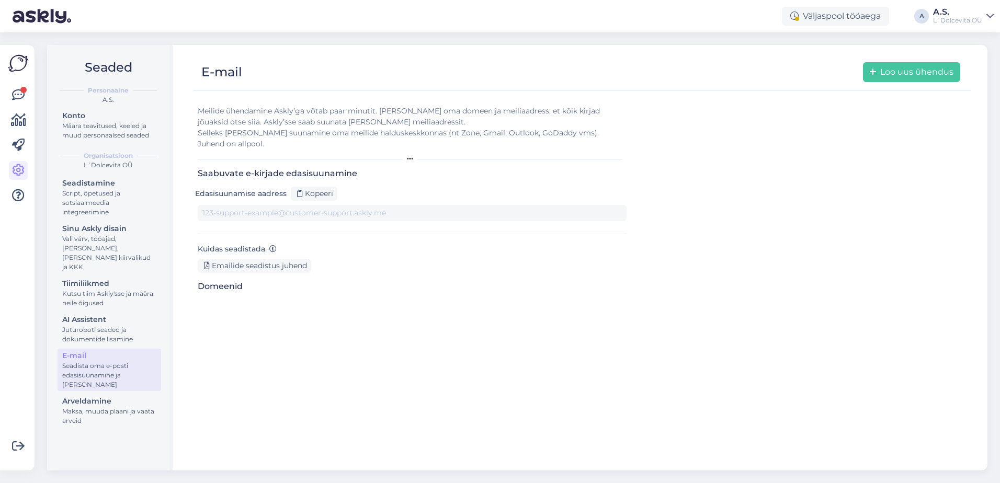
type input "[DOMAIN_NAME][EMAIL_ADDRESS][DOMAIN_NAME]"
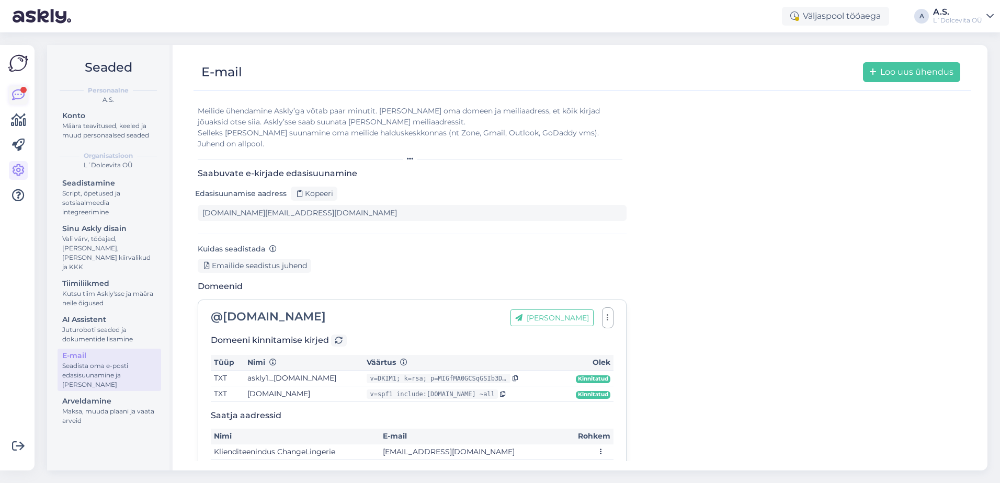
click at [13, 97] on icon at bounding box center [18, 95] width 13 height 13
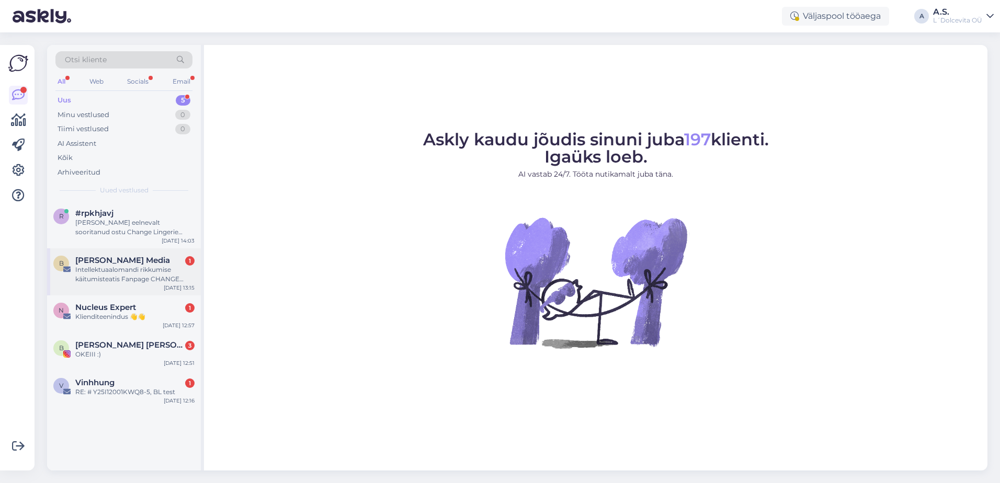
click at [131, 292] on div "B [PERSON_NAME] Media 1 Intellektuaalomandi rikkumise käitumisteatis Fanpage CH…" at bounding box center [124, 271] width 154 height 47
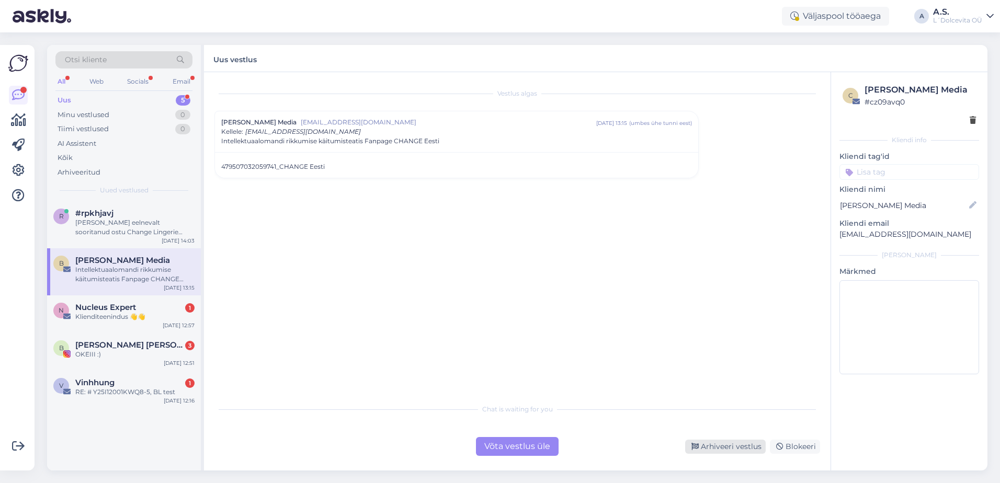
click at [731, 440] on div "Arhiveeri vestlus" at bounding box center [725, 447] width 81 height 14
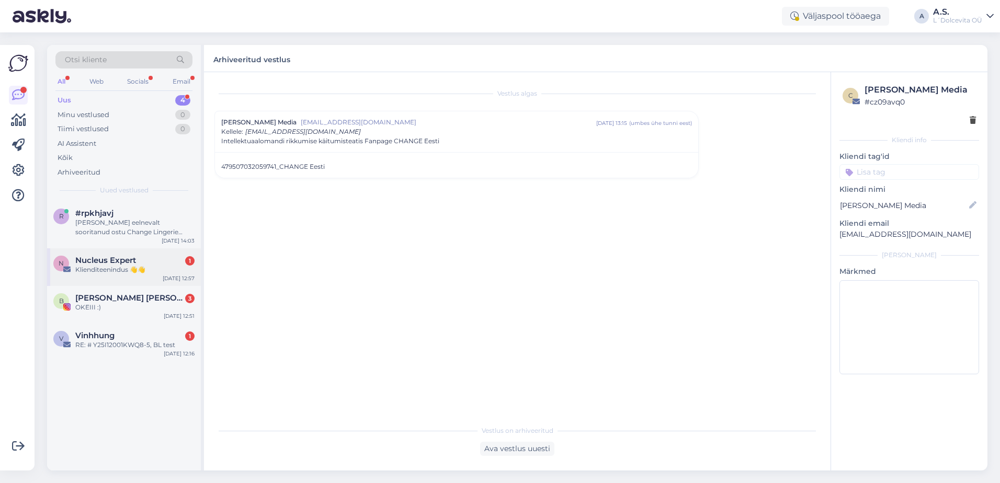
click at [154, 261] on div "Nucleus Expert 1" at bounding box center [134, 260] width 119 height 9
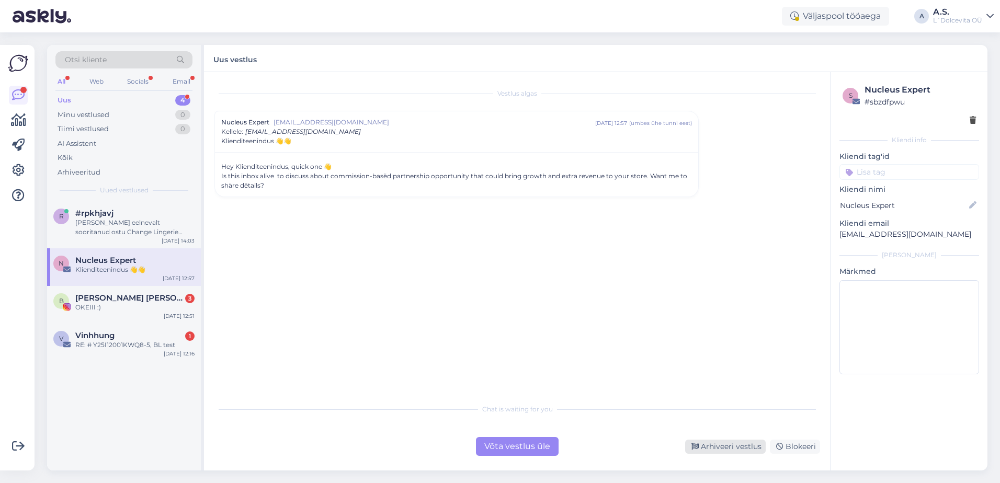
click at [720, 447] on div "Arhiveeri vestlus" at bounding box center [725, 447] width 81 height 14
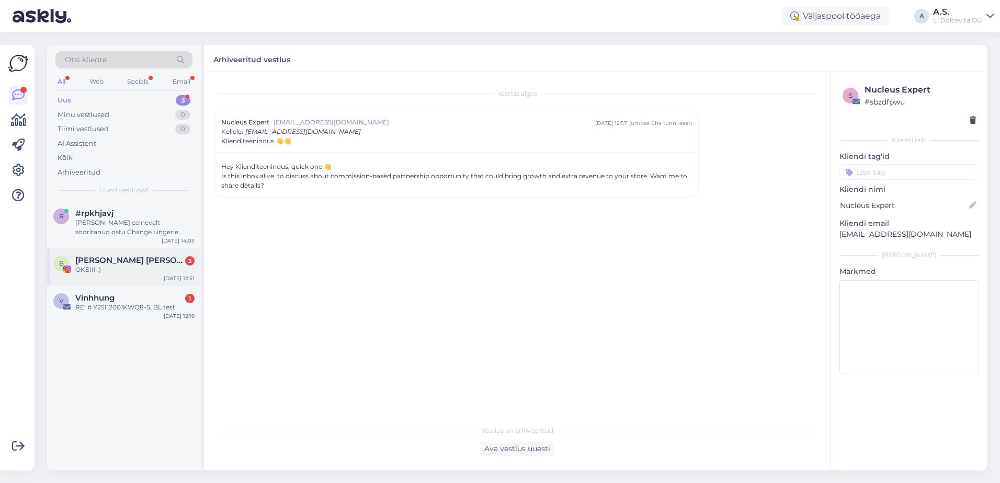
click at [123, 276] on div "B [PERSON_NAME] [PERSON_NAME] 🐝🐺 3 OKEIII :) [DATE] 12:51" at bounding box center [124, 267] width 154 height 38
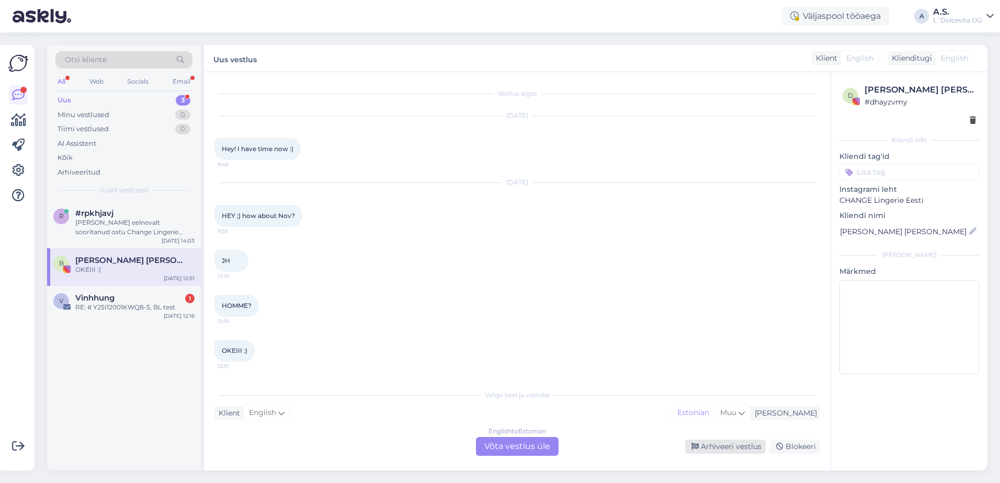
click at [729, 449] on div "Arhiveeri vestlus" at bounding box center [725, 447] width 81 height 14
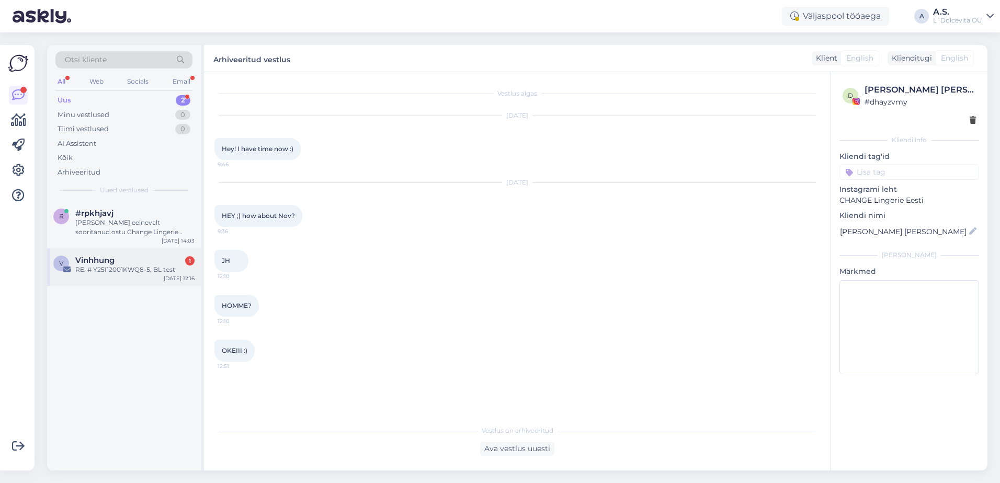
click at [105, 282] on div "V Vinhhung 1 RE: # Y25I12001KWQ8-5, BL test [DATE] 12:16" at bounding box center [124, 267] width 154 height 38
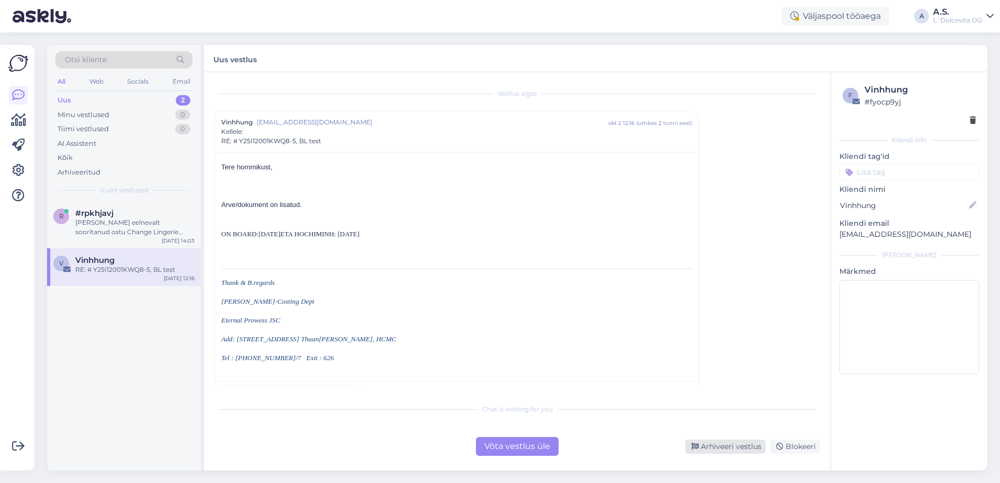
click at [730, 452] on div "Arhiveeri vestlus" at bounding box center [725, 447] width 81 height 14
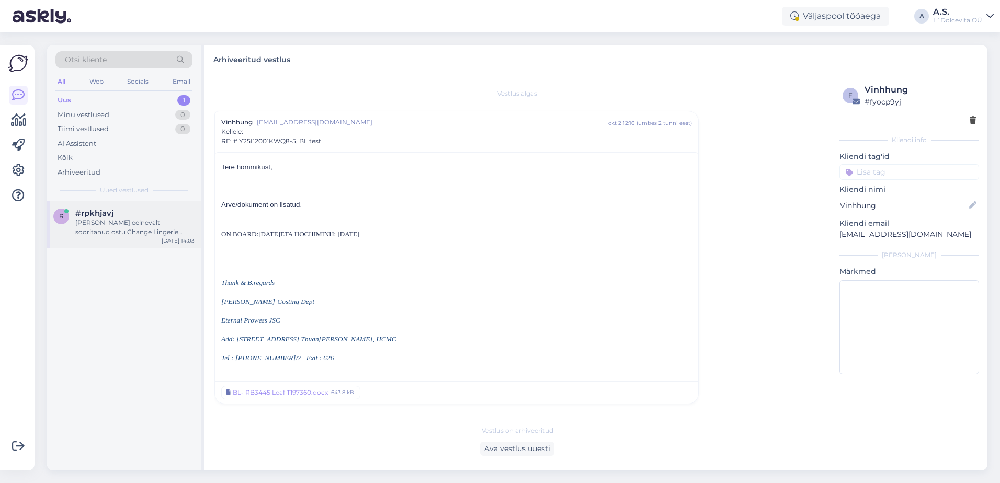
click at [125, 213] on div "#rpkhjavj" at bounding box center [134, 213] width 119 height 9
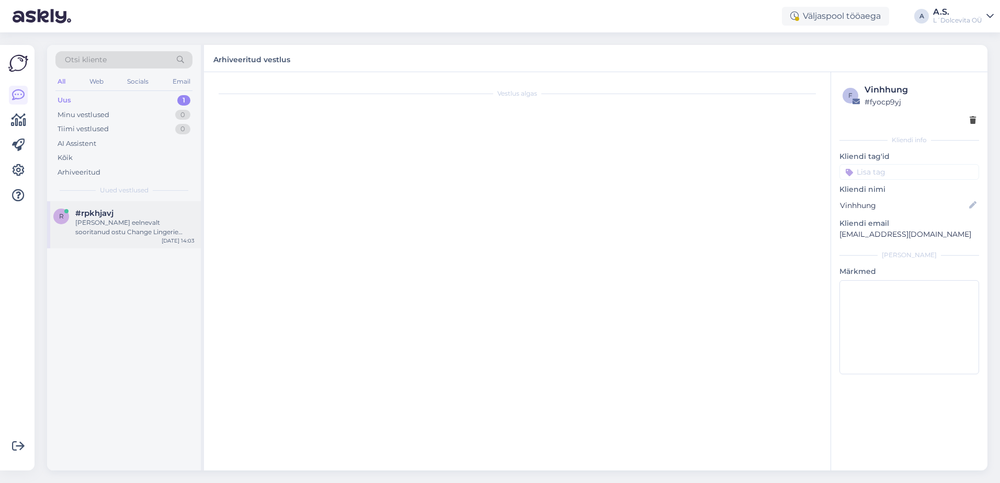
scroll to position [52, 0]
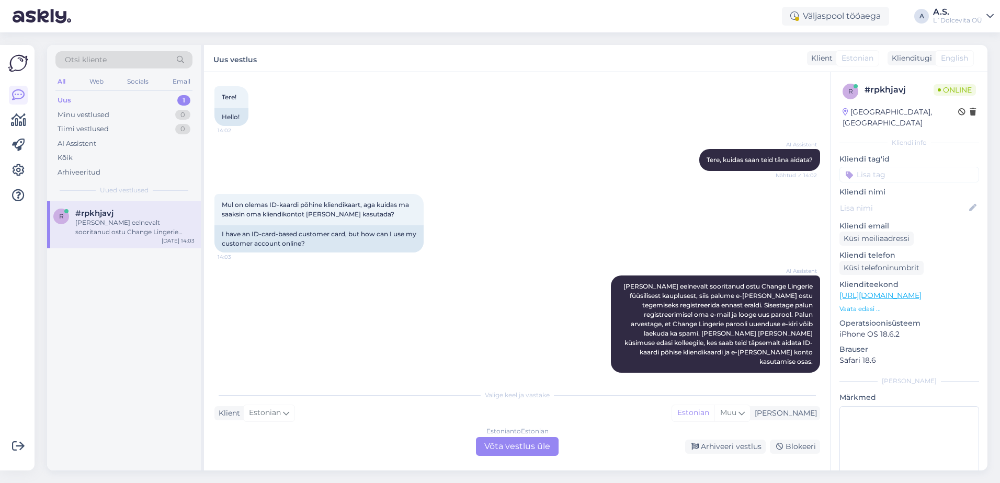
click at [530, 450] on div "Estonian to Estonian Võta vestlus üle" at bounding box center [517, 446] width 83 height 19
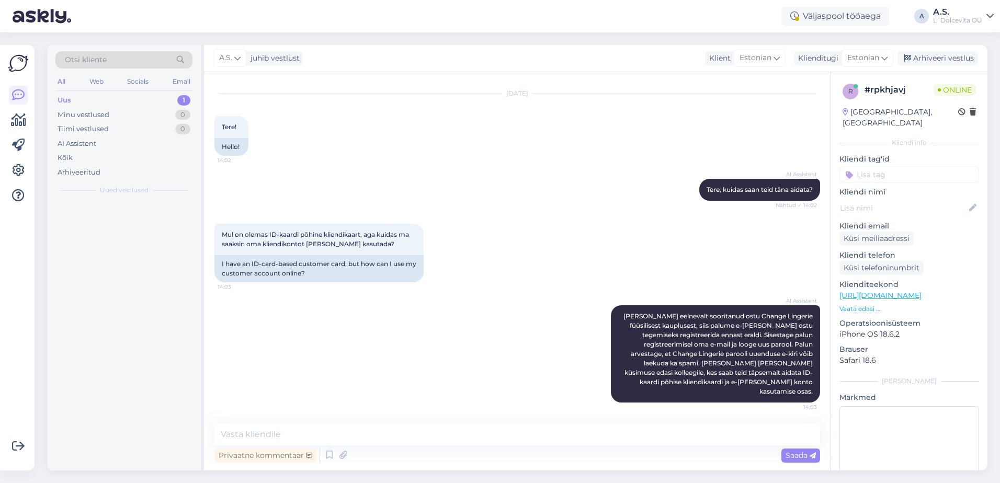
scroll to position [13, 0]
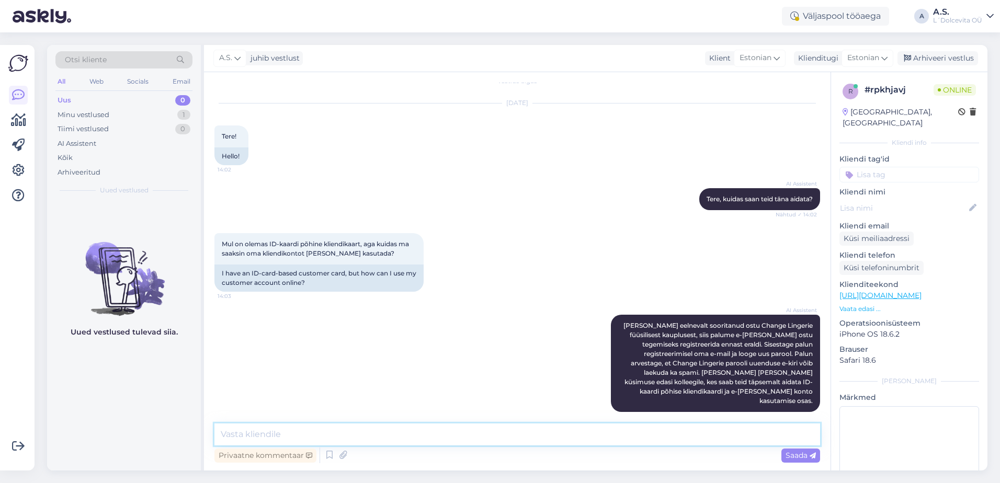
click at [461, 437] on textarea at bounding box center [517, 435] width 606 height 22
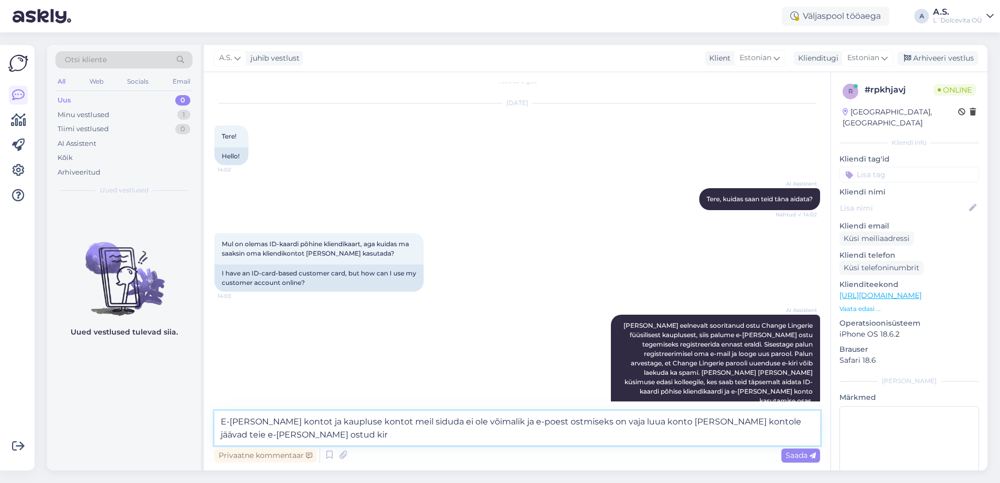
scroll to position [25, 0]
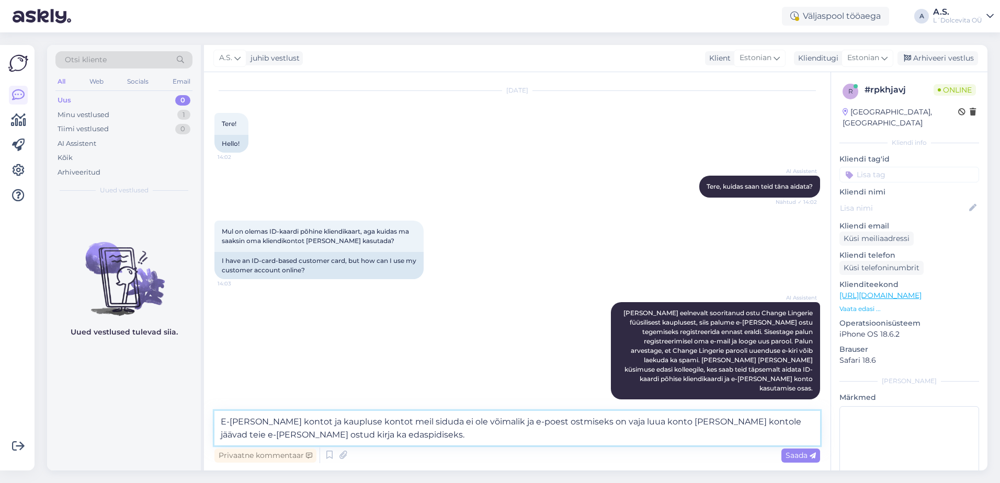
click at [643, 421] on textarea "E-[PERSON_NAME] kontot ja kaupluse kontot meil siduda ei ole võimalik ja e-poes…" at bounding box center [517, 428] width 606 height 35
type textarea "E-[PERSON_NAME] kontot ja kaupluse kontot meil siduda ei ole võimalik ja e-poes…"
click at [797, 456] on span "Saada" at bounding box center [801, 455] width 30 height 9
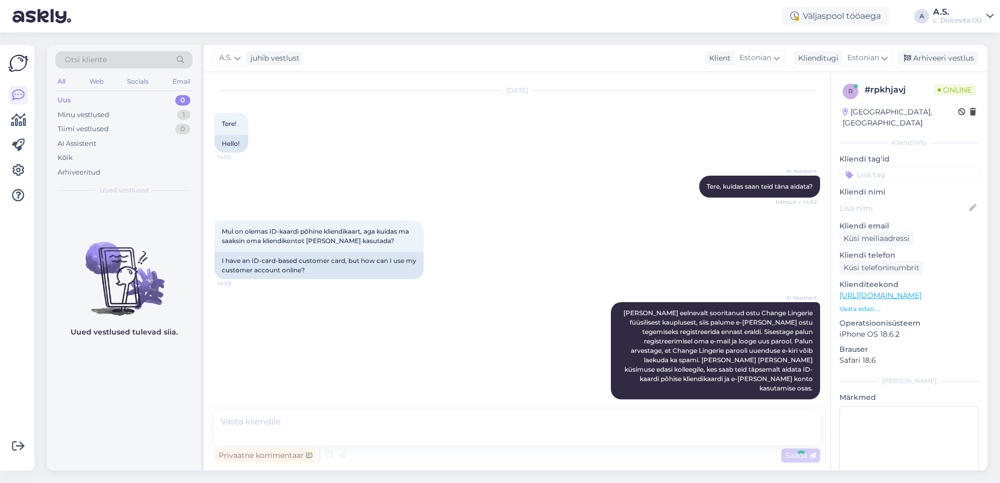
scroll to position [76, 0]
